Goal: Task Accomplishment & Management: Complete application form

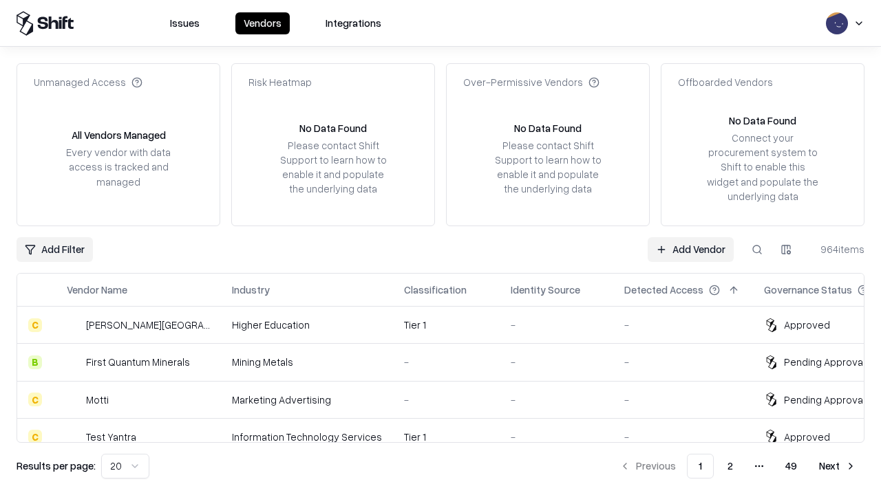
click at [690, 249] on link "Add Vendor" at bounding box center [691, 249] width 86 height 25
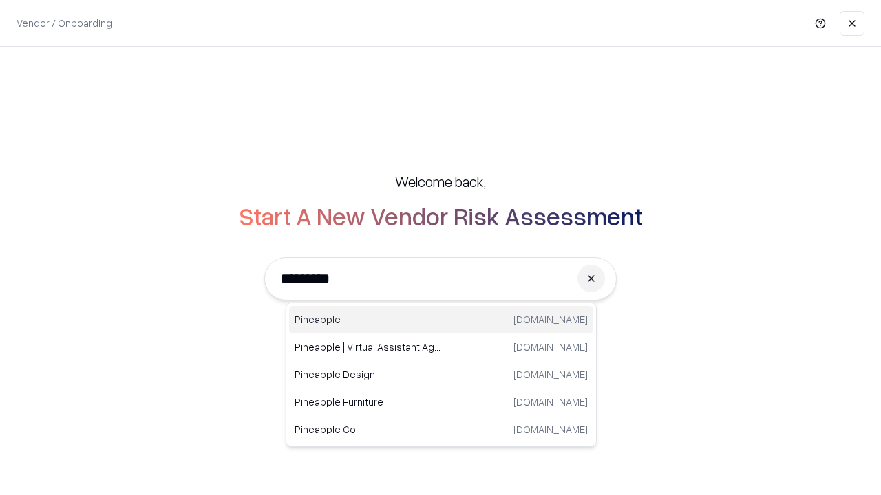
click at [441, 320] on div "Pineapple [DOMAIN_NAME]" at bounding box center [441, 320] width 304 height 28
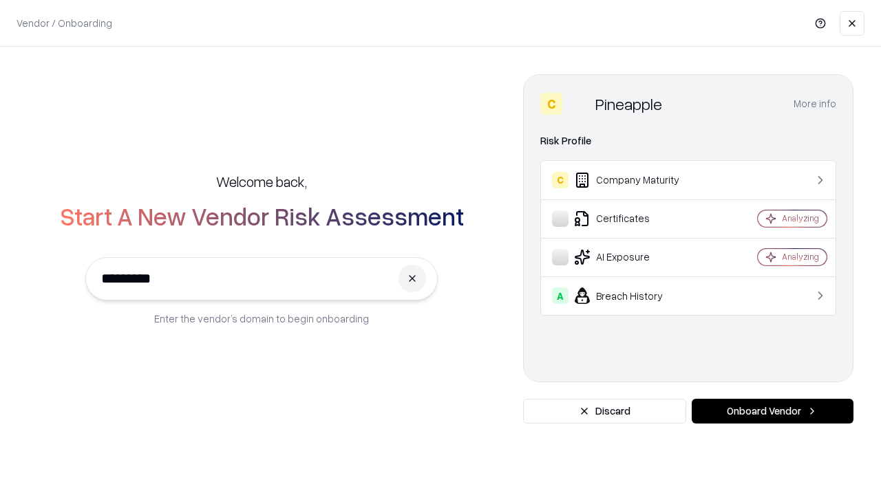
type input "*********"
click at [772, 412] on button "Onboard Vendor" at bounding box center [773, 411] width 162 height 25
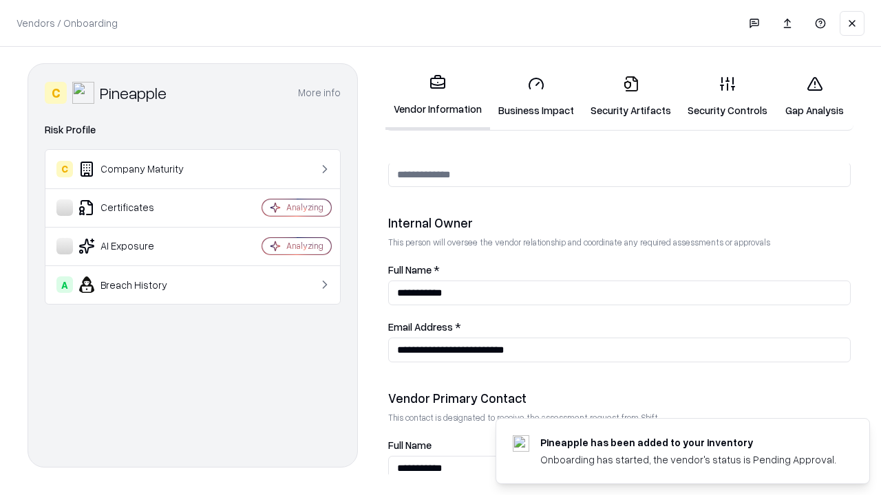
scroll to position [713, 0]
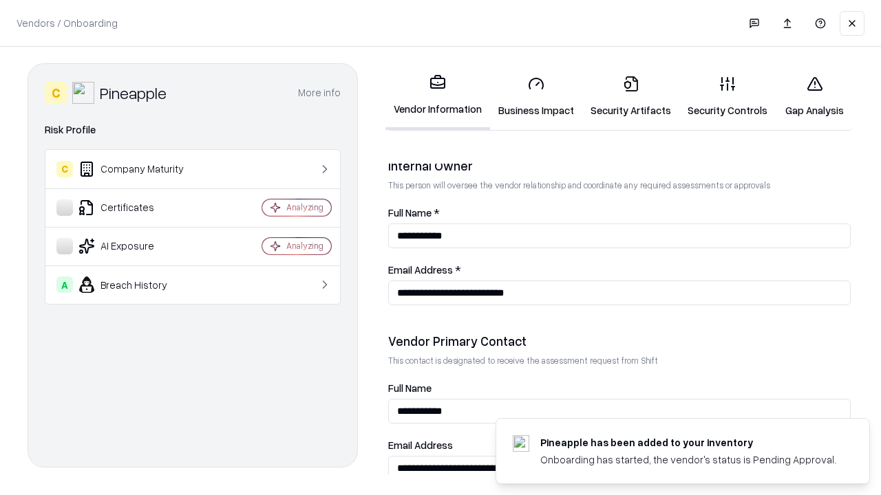
click at [536, 96] on link "Business Impact" at bounding box center [536, 97] width 92 height 64
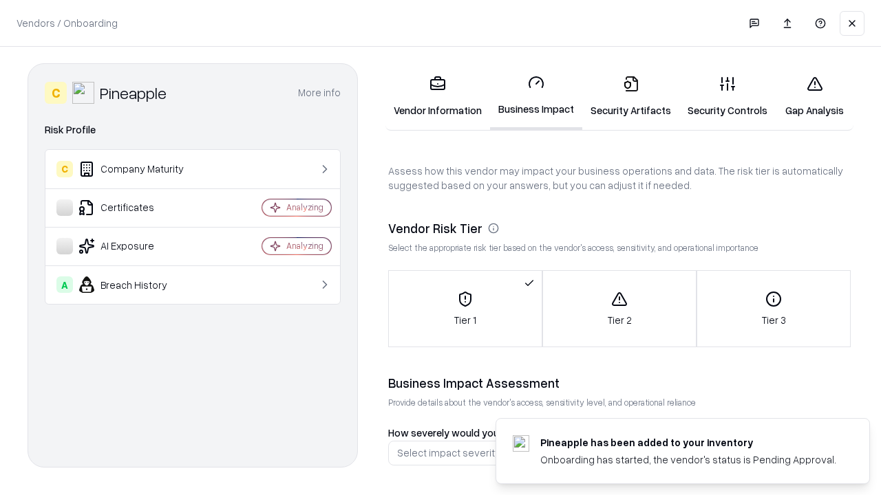
click at [630, 96] on link "Security Artifacts" at bounding box center [630, 97] width 97 height 64
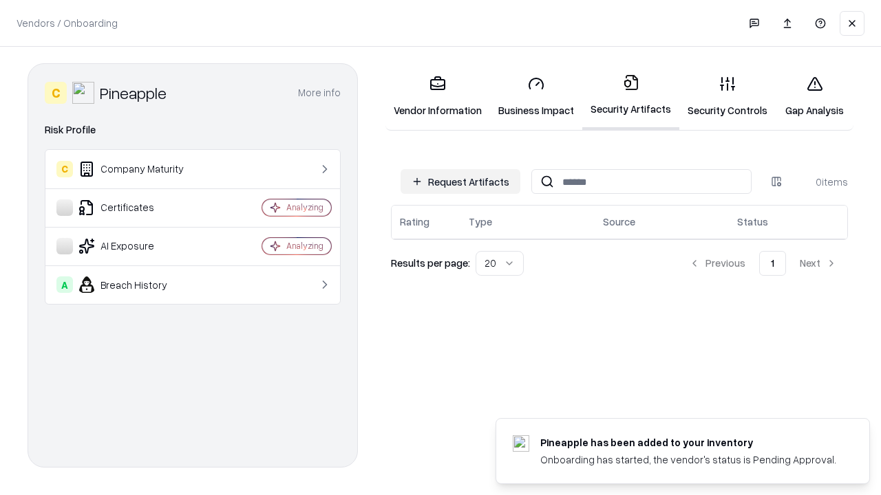
click at [460, 182] on button "Request Artifacts" at bounding box center [461, 181] width 120 height 25
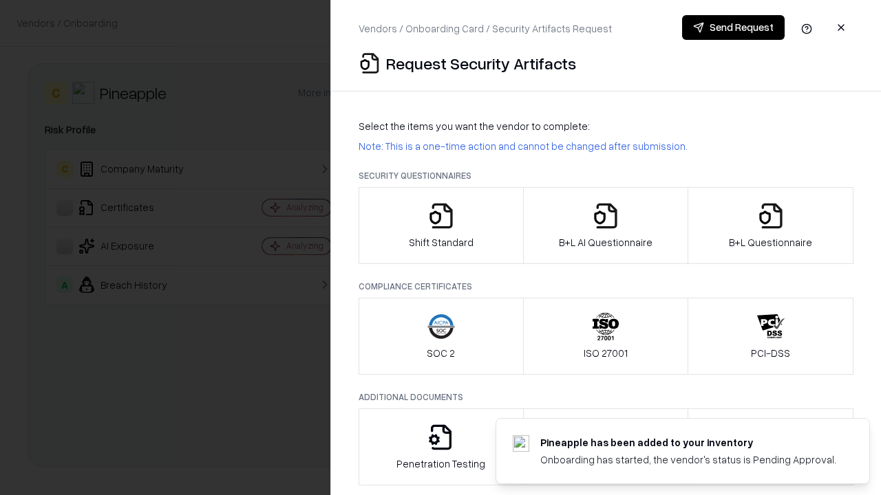
click at [440, 226] on icon "button" at bounding box center [441, 216] width 28 height 28
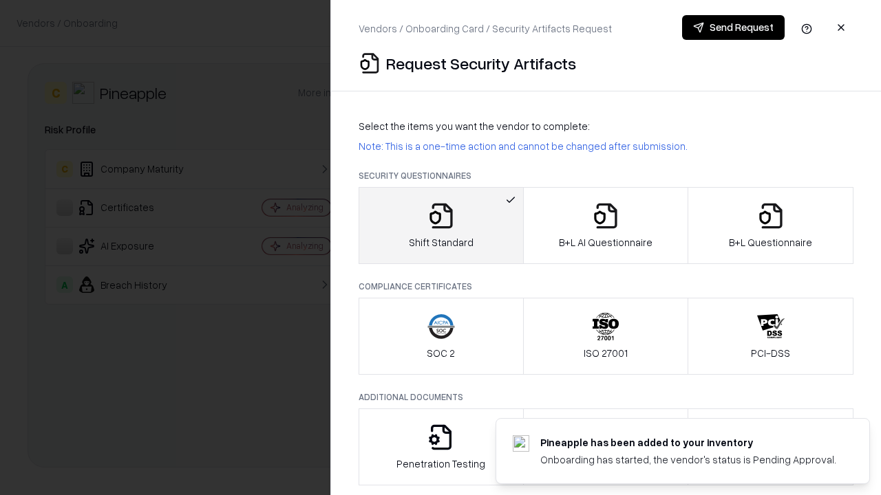
click at [733, 28] on button "Send Request" at bounding box center [733, 27] width 103 height 25
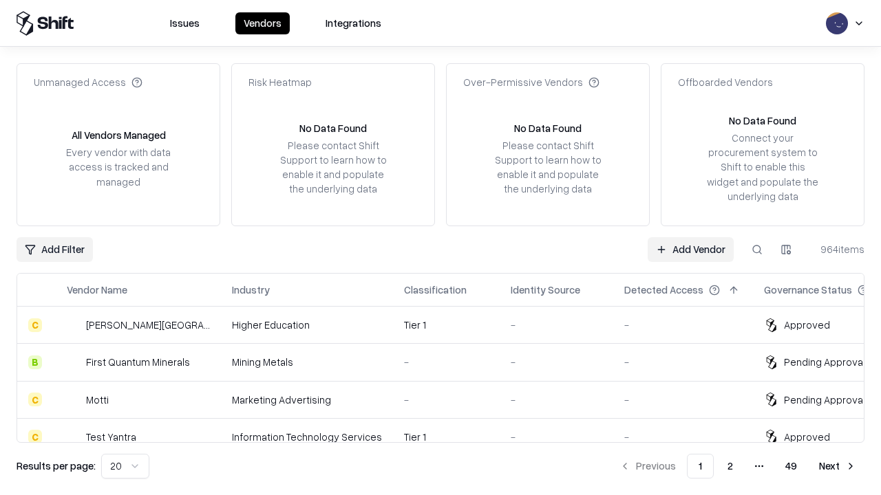
click at [757, 249] on button at bounding box center [757, 249] width 25 height 25
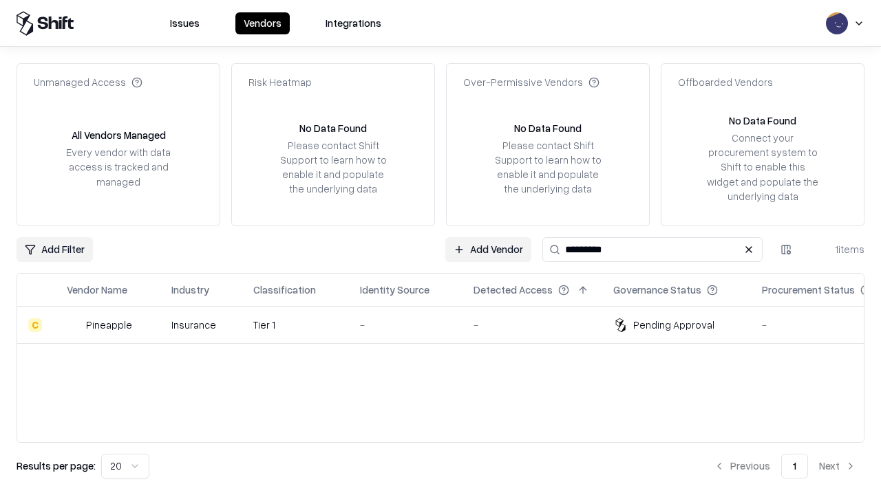
type input "*********"
click at [449, 325] on div "-" at bounding box center [406, 325] width 92 height 14
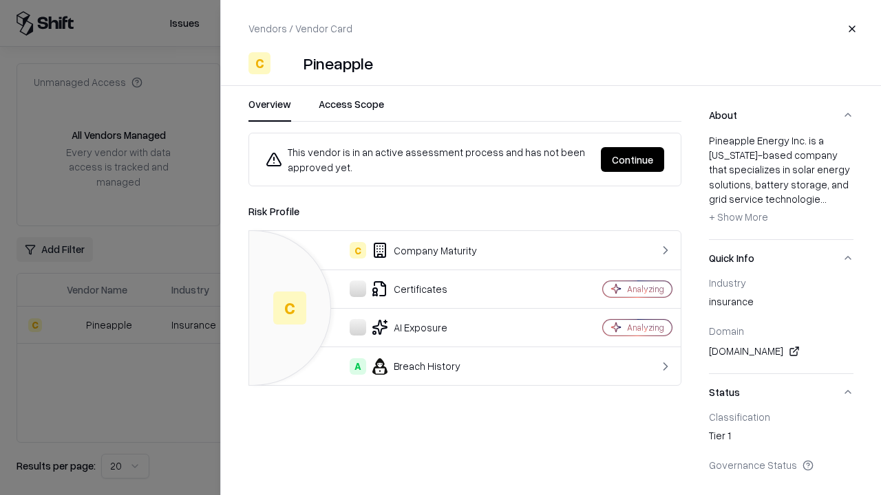
click at [632, 160] on button "Continue" at bounding box center [632, 159] width 63 height 25
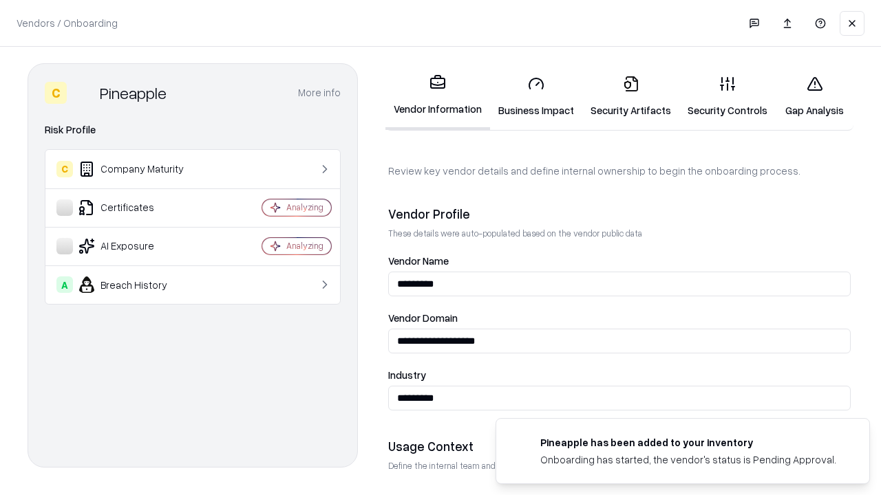
click at [630, 96] on link "Security Artifacts" at bounding box center [630, 97] width 97 height 64
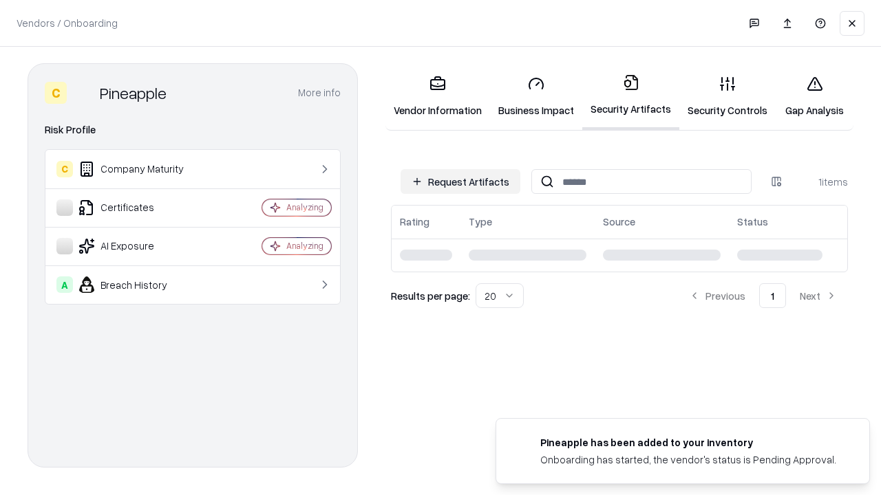
click at [814, 96] on link "Gap Analysis" at bounding box center [815, 97] width 78 height 64
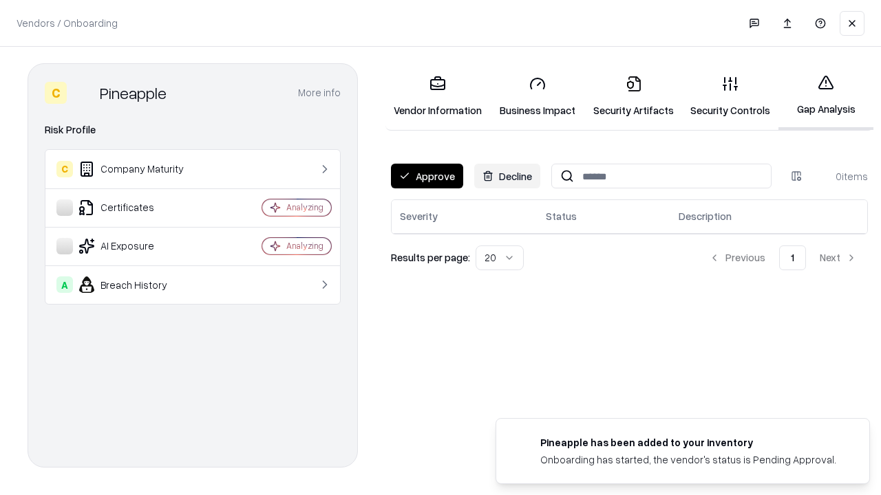
click at [427, 176] on button "Approve" at bounding box center [427, 176] width 72 height 25
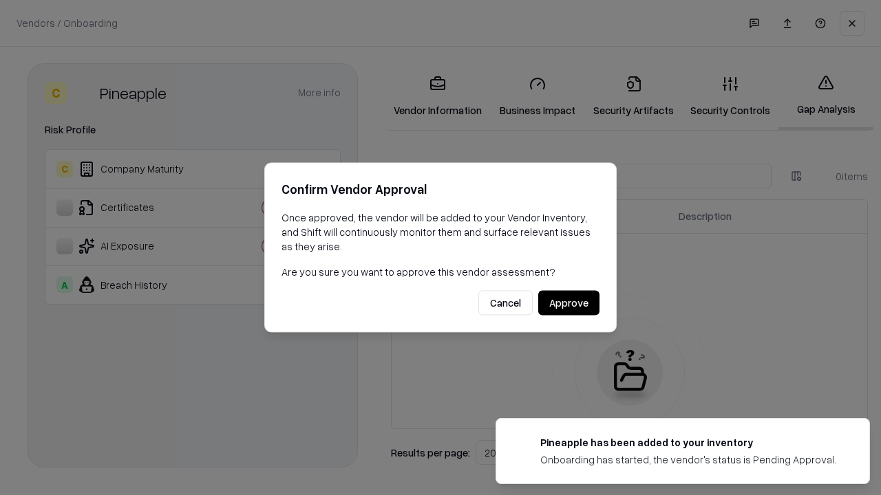
click at [568, 303] on button "Approve" at bounding box center [568, 303] width 61 height 25
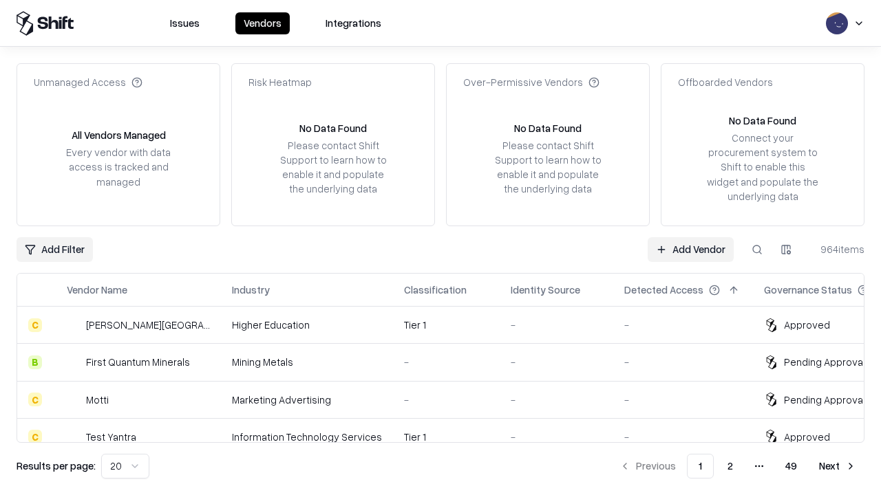
type input "*********"
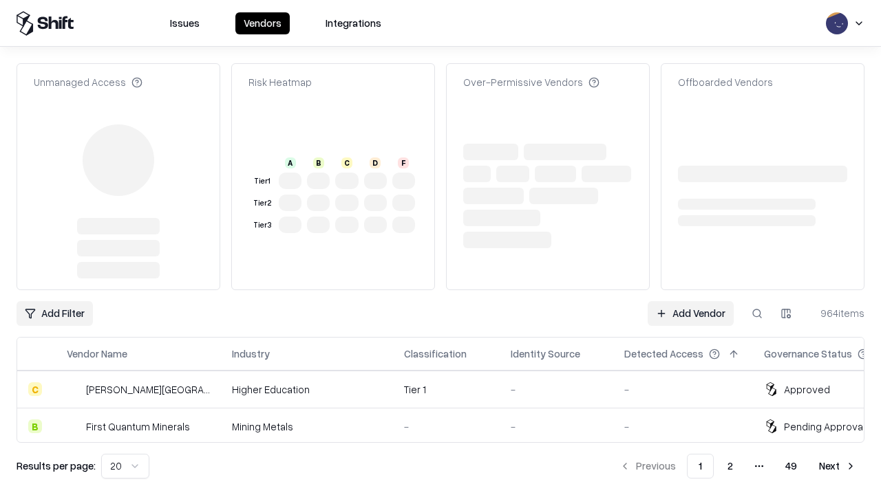
click at [690, 301] on link "Add Vendor" at bounding box center [691, 313] width 86 height 25
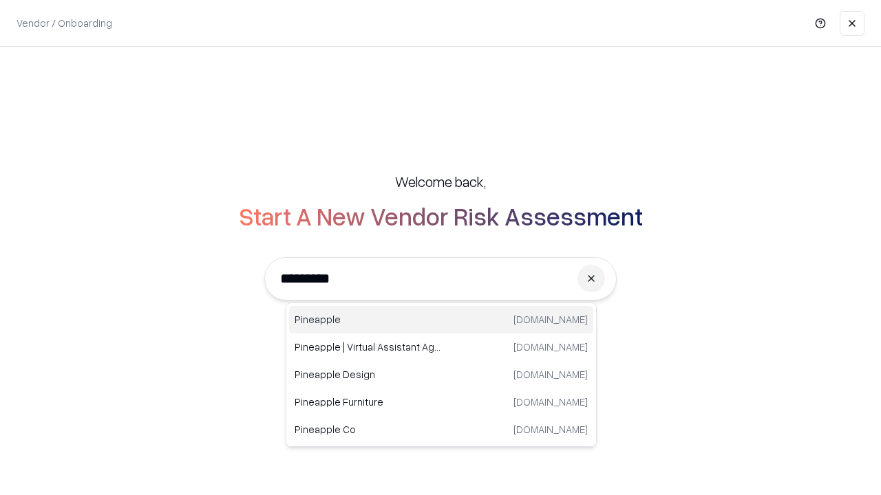
click at [441, 320] on div "Pineapple pineappleenergy.com" at bounding box center [441, 320] width 304 height 28
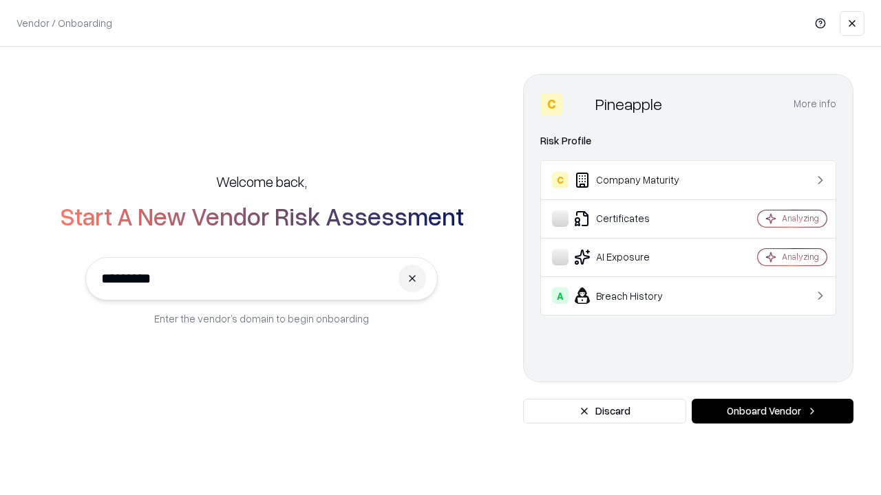
type input "*********"
click at [772, 412] on button "Onboard Vendor" at bounding box center [773, 411] width 162 height 25
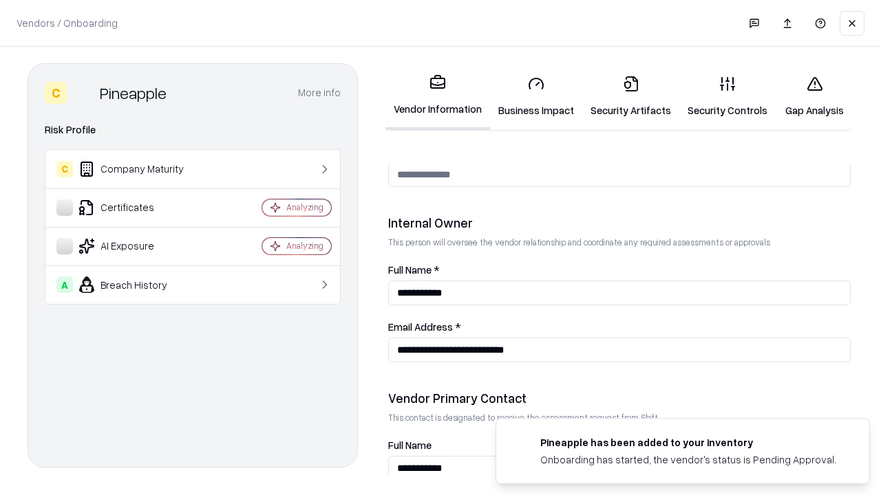
scroll to position [713, 0]
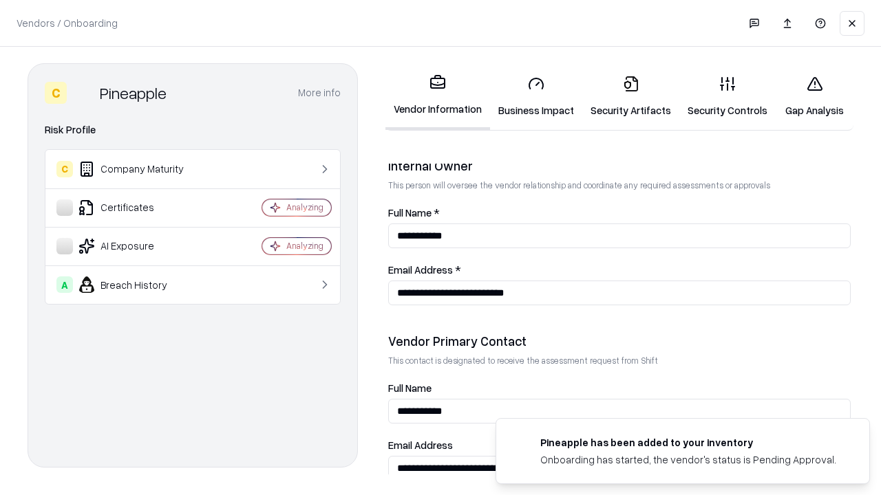
click at [814, 96] on link "Gap Analysis" at bounding box center [815, 97] width 78 height 64
